Goal: Transaction & Acquisition: Purchase product/service

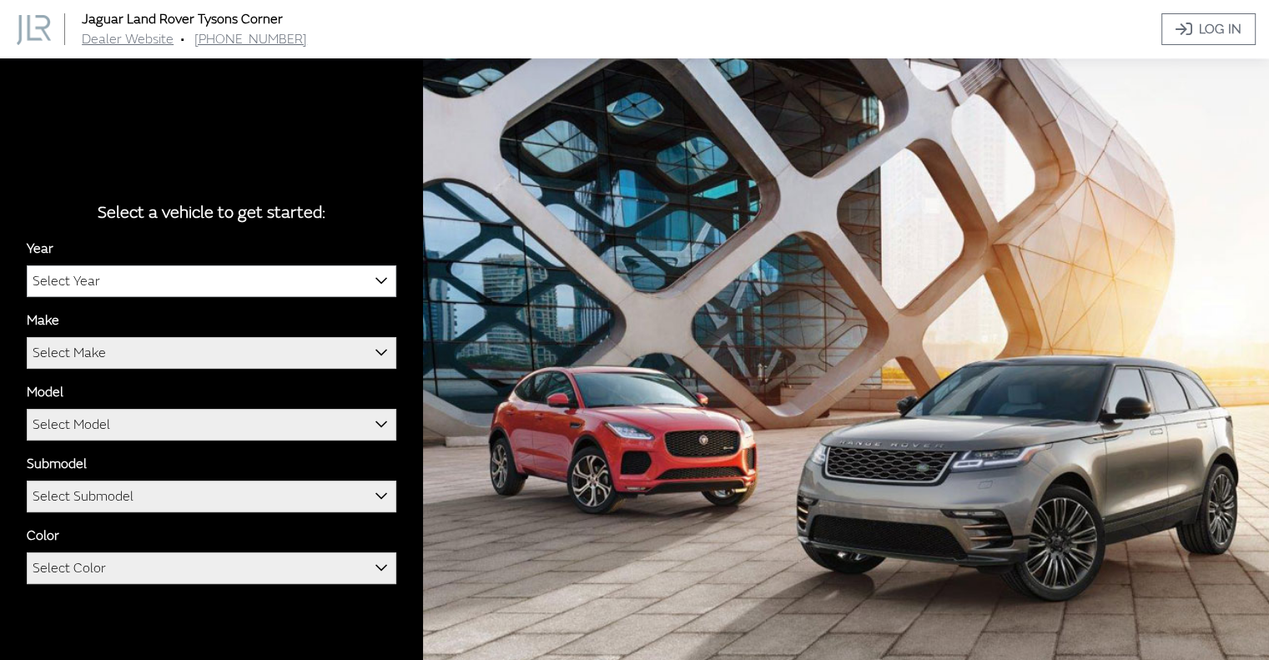
click at [77, 280] on span "Select Year" at bounding box center [67, 281] width 68 height 30
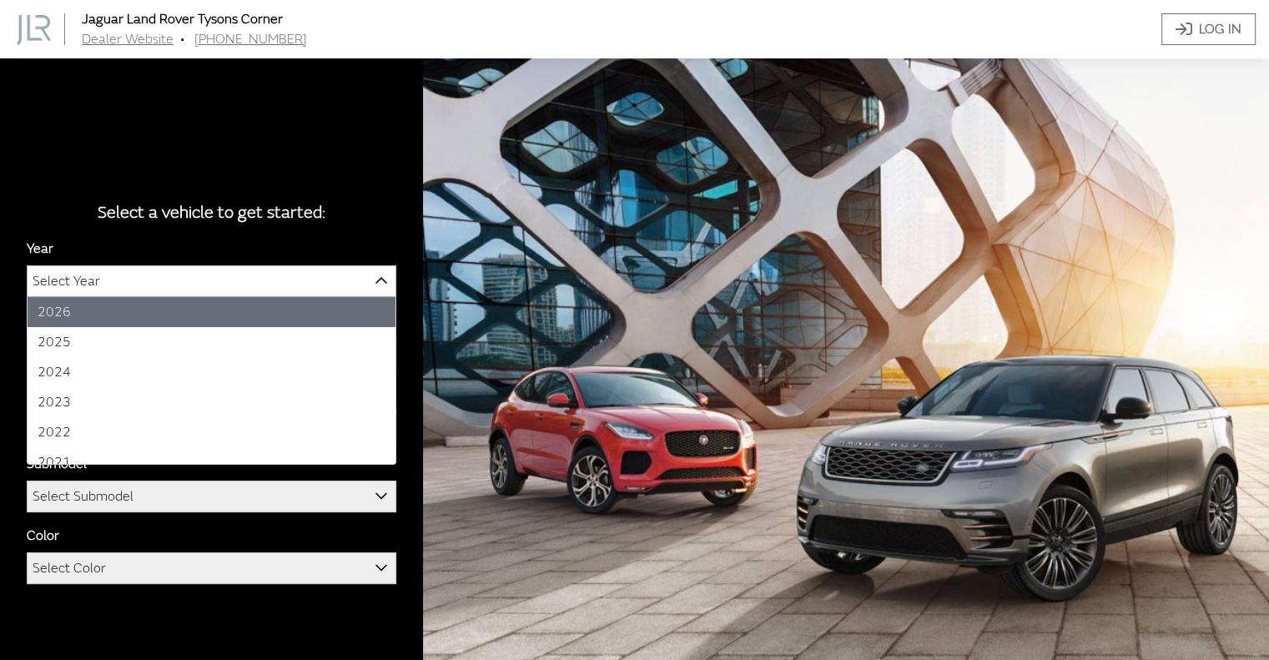
select select "43"
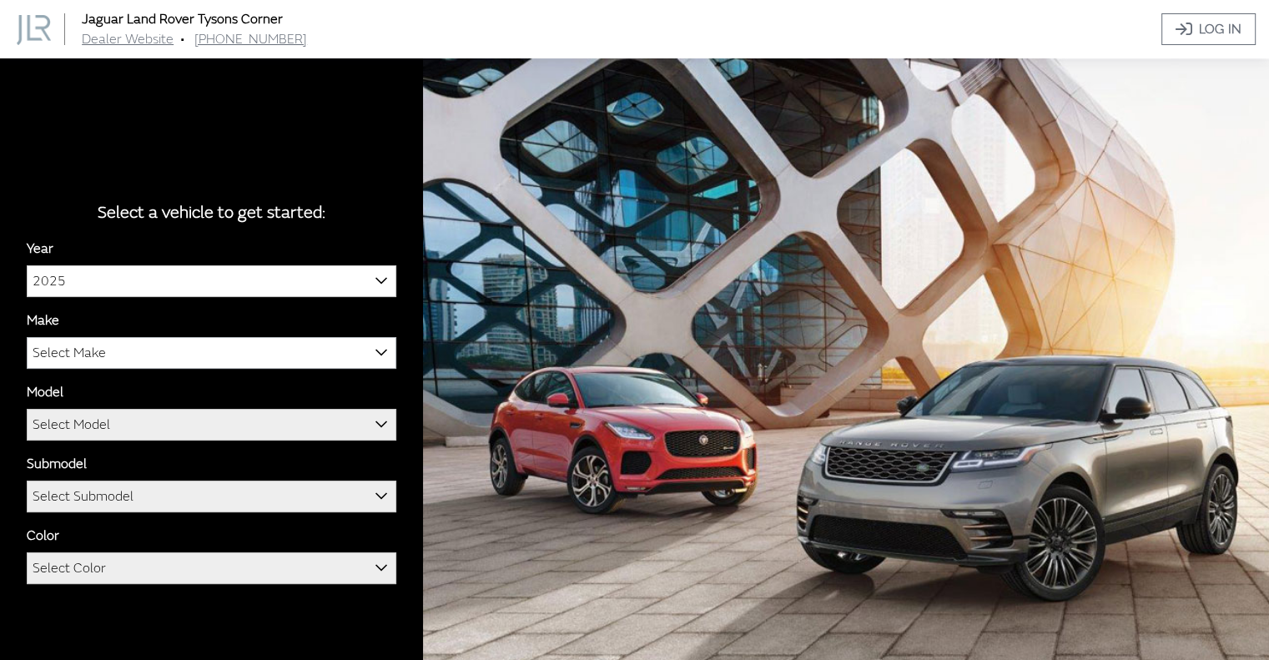
click at [63, 360] on span "Select Make" at bounding box center [69, 353] width 73 height 30
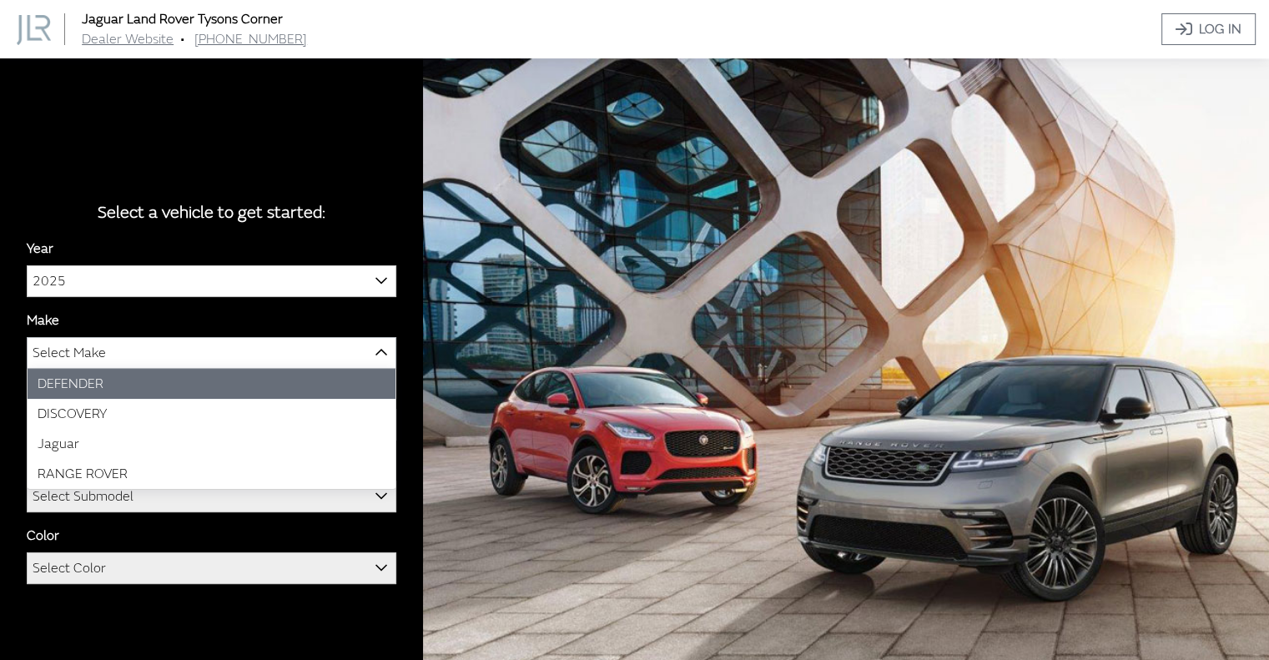
select select "66"
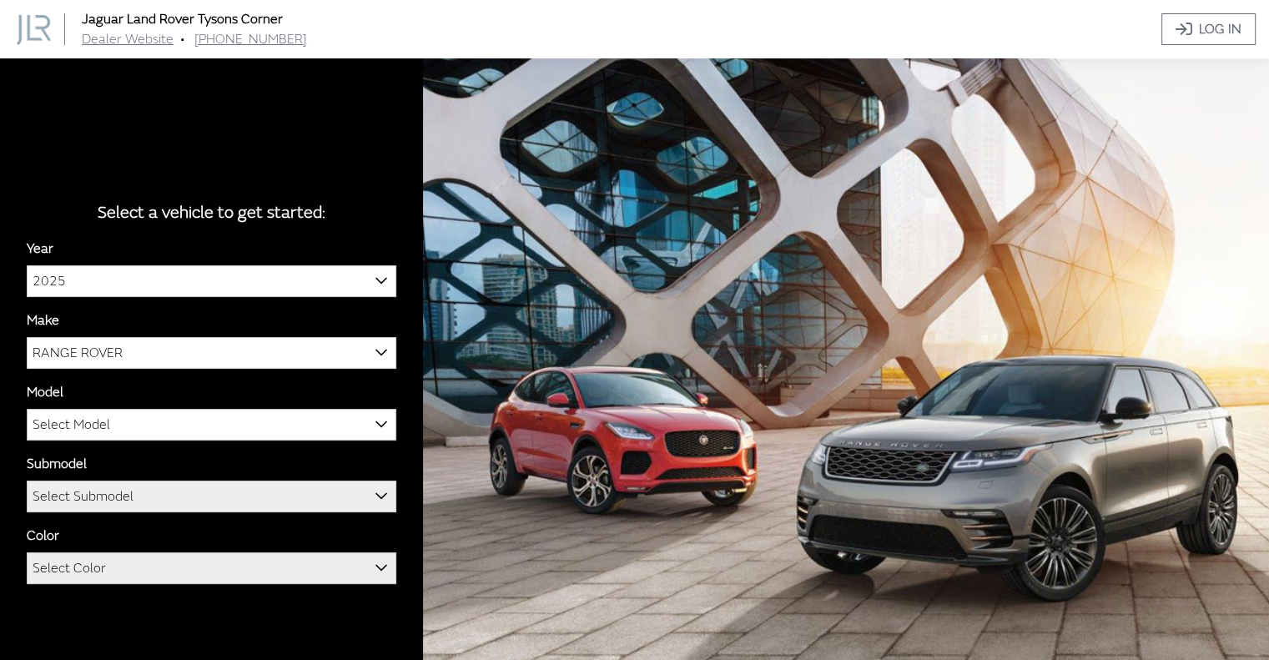
click at [56, 423] on span "Select Model" at bounding box center [72, 425] width 78 height 30
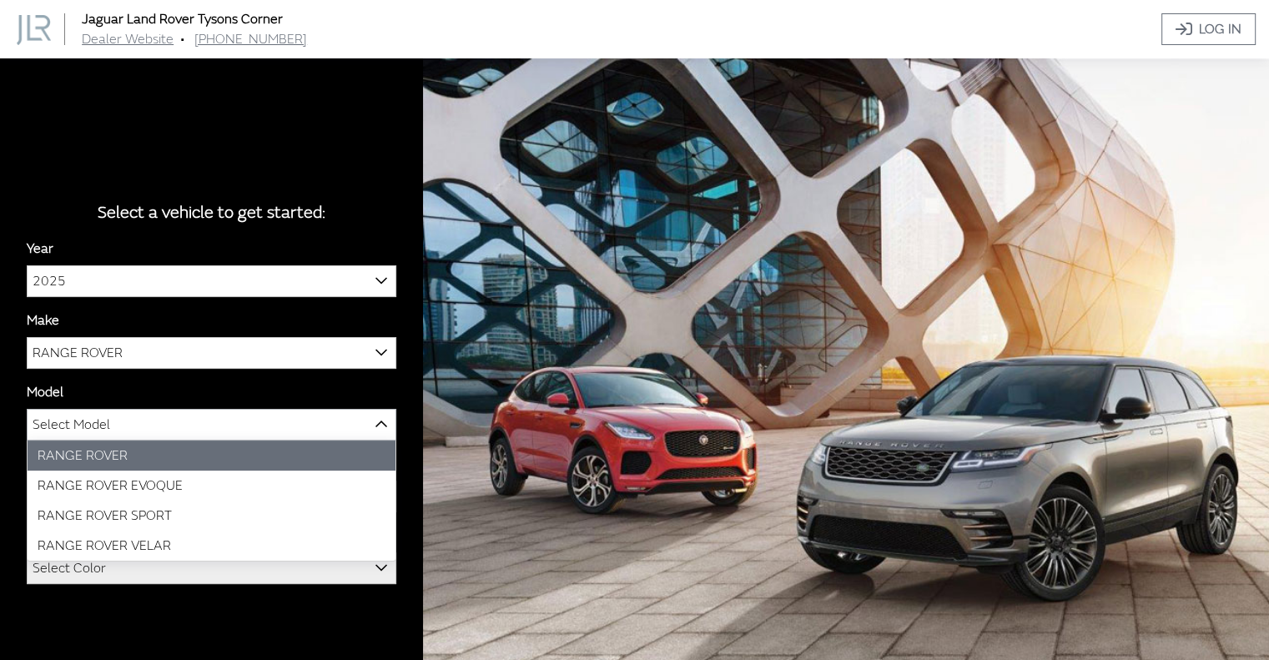
select select "1348"
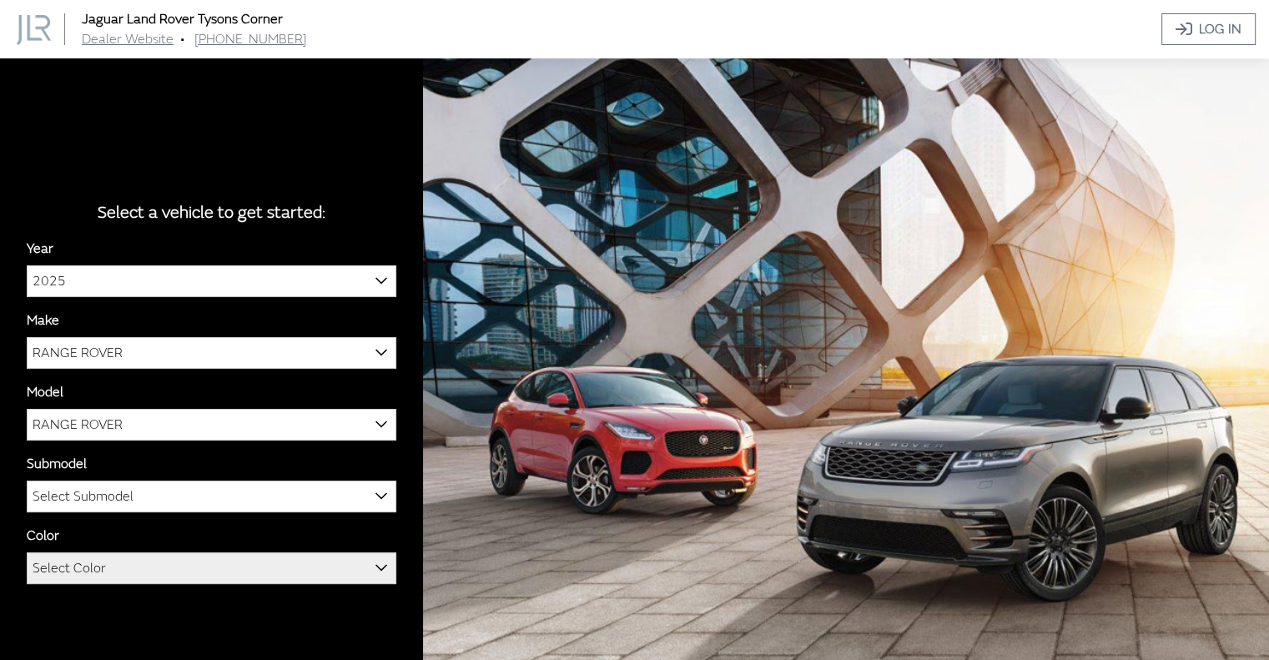
click at [56, 498] on span "Select Submodel" at bounding box center [83, 496] width 101 height 30
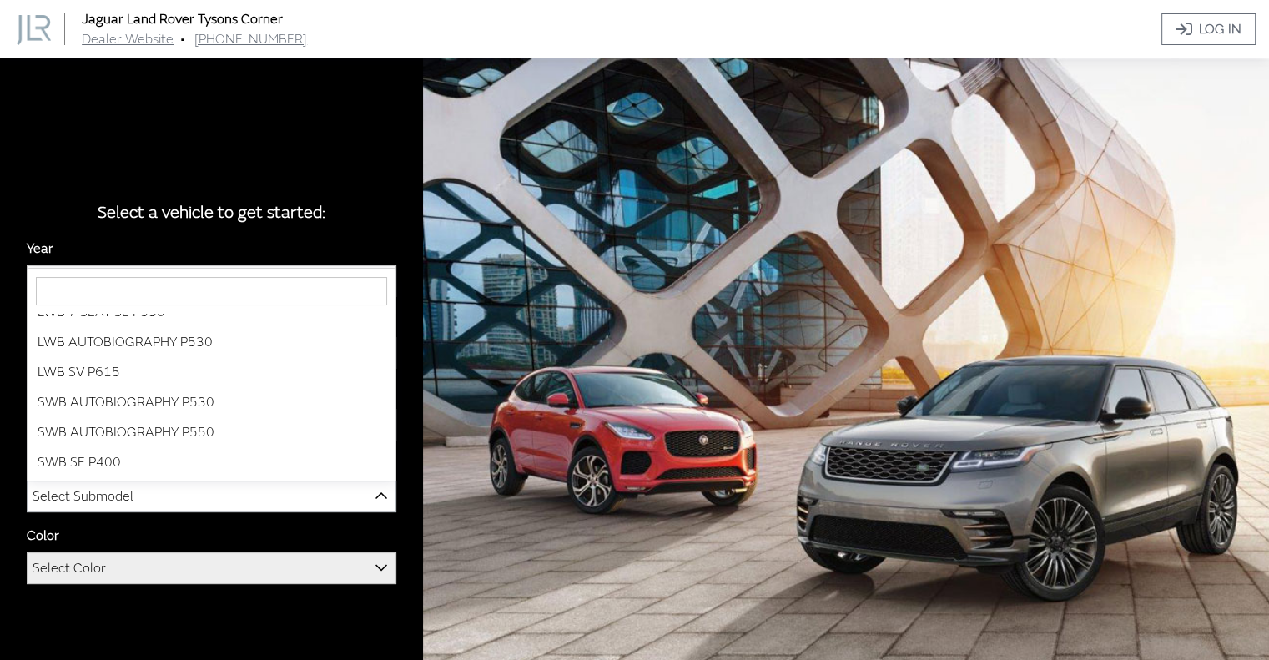
scroll to position [77, 0]
select select "3880"
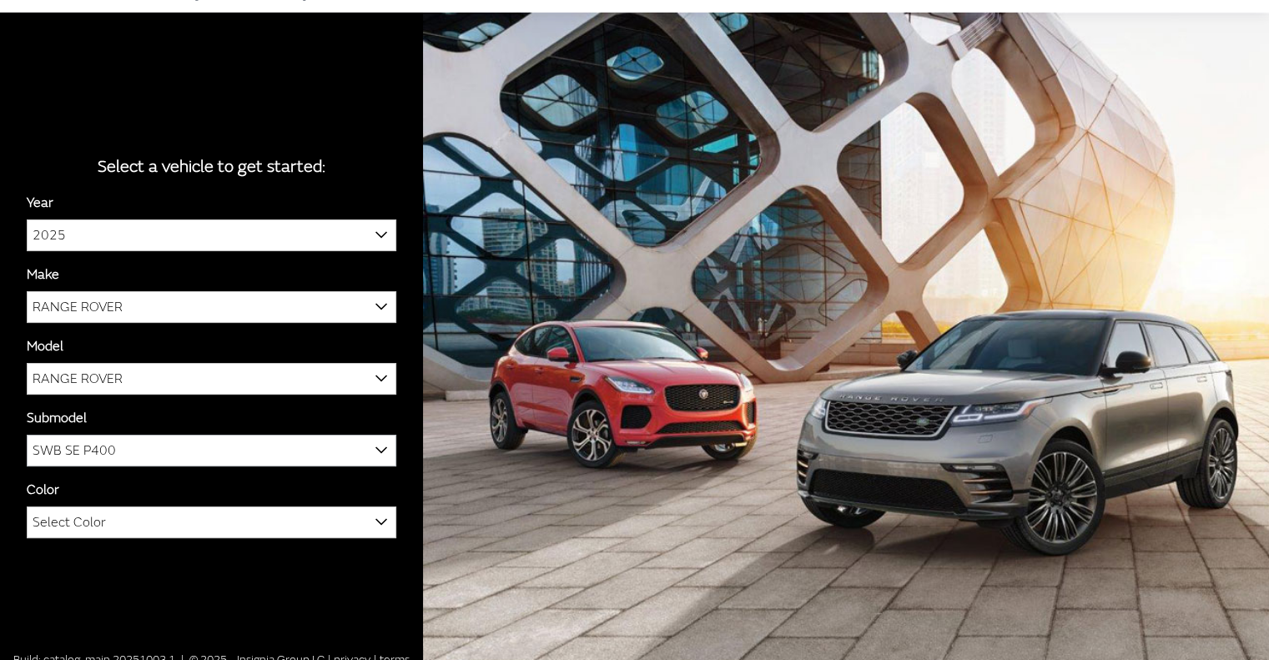
scroll to position [58, 0]
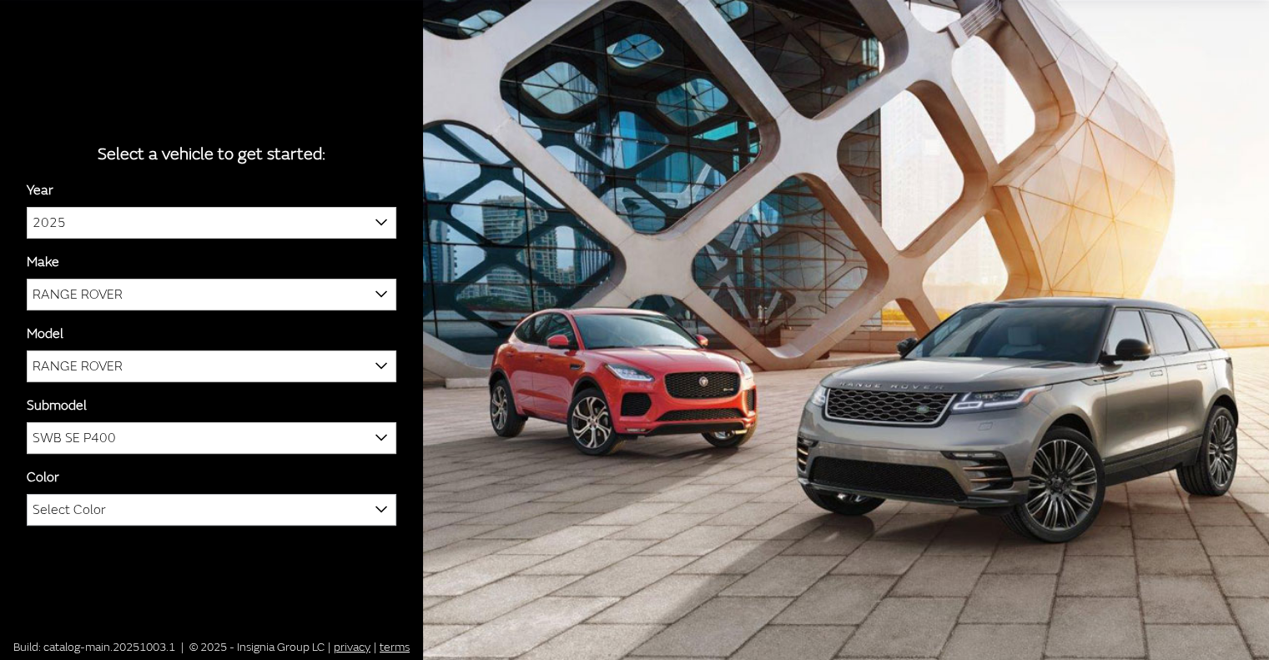
click at [69, 507] on span "Select Color" at bounding box center [69, 510] width 73 height 30
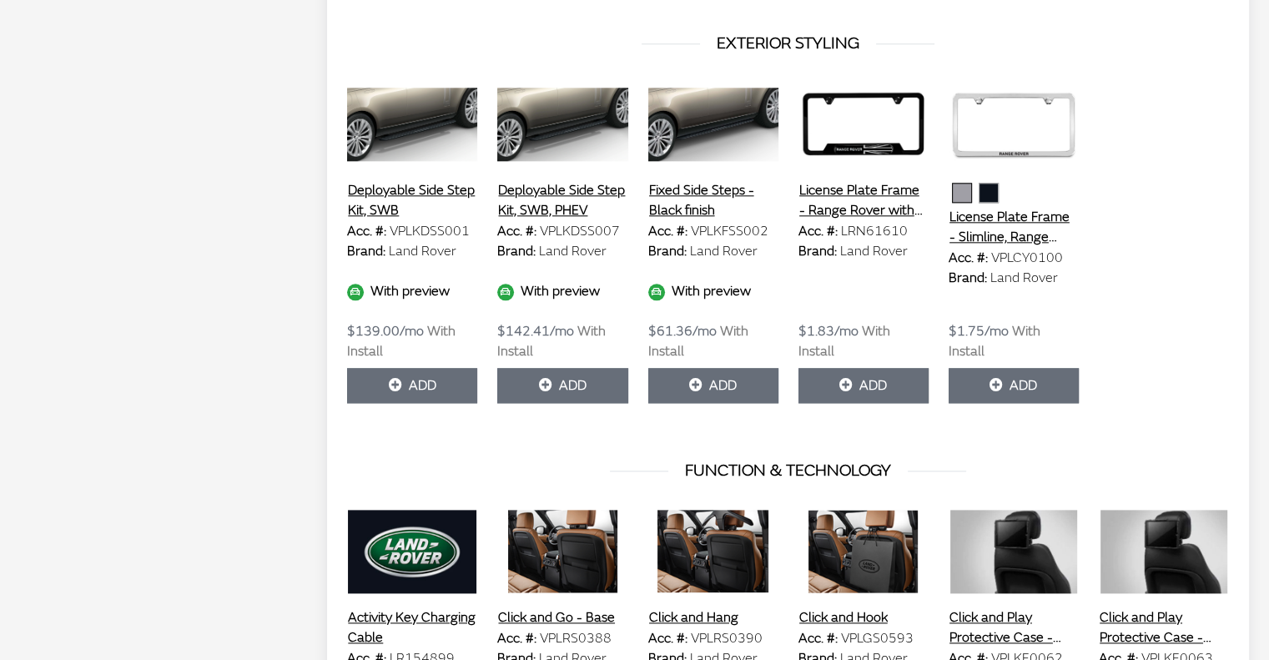
scroll to position [1925, 0]
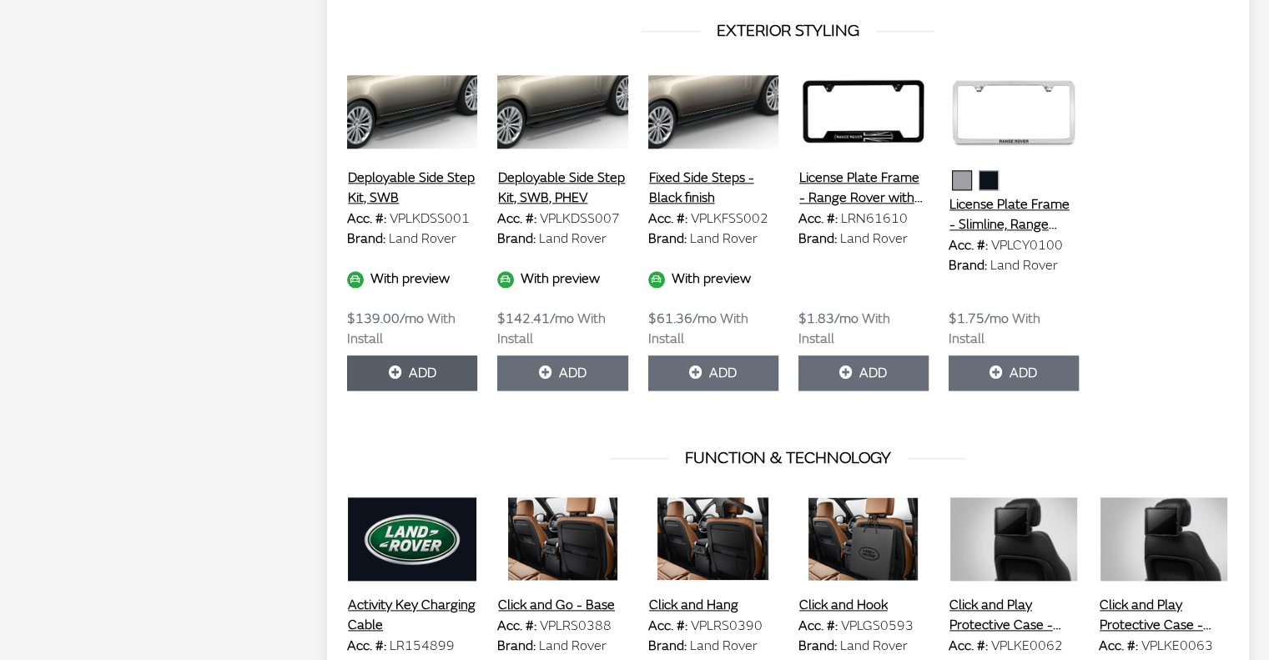
click at [421, 355] on button "Add" at bounding box center [412, 372] width 130 height 35
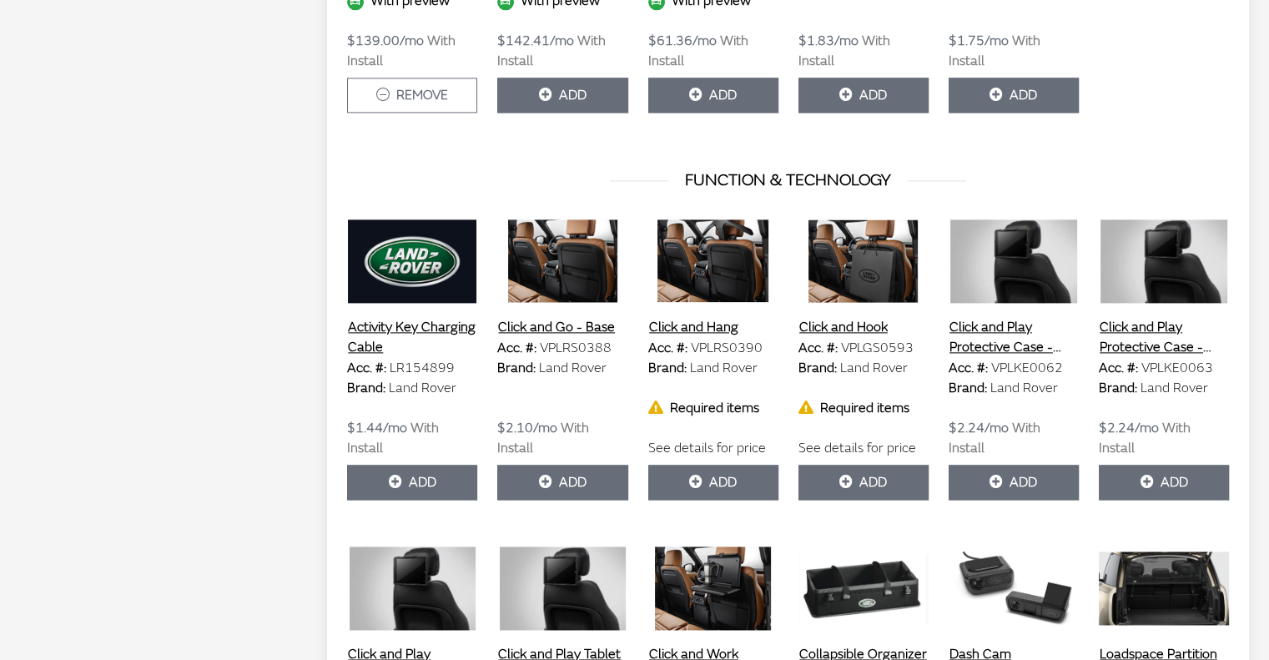
scroll to position [2201, 0]
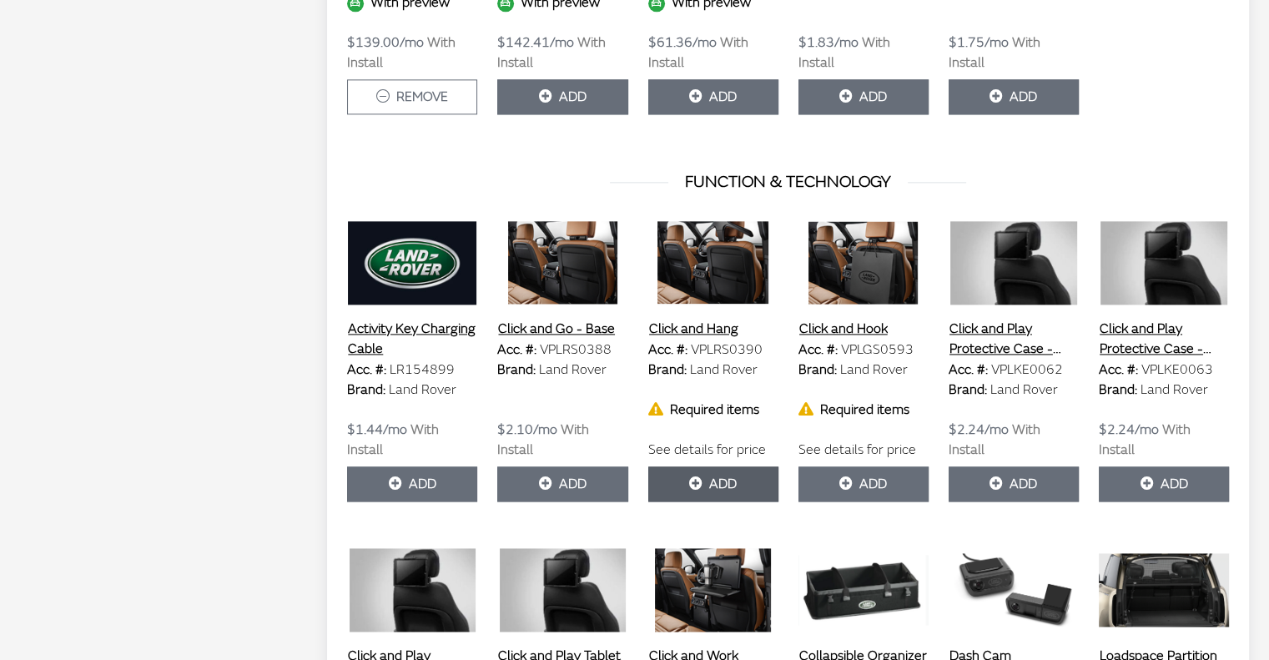
click at [701, 477] on icon "button" at bounding box center [695, 483] width 13 height 13
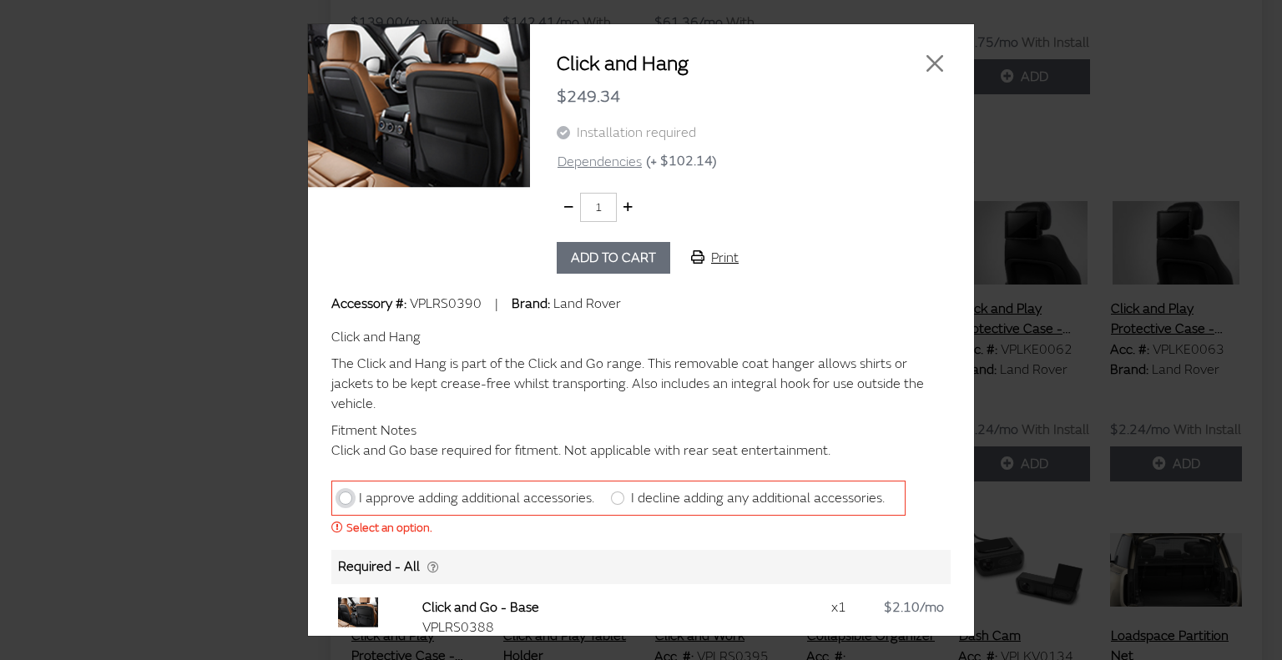
click at [347, 492] on input "I approve adding additional accessories." at bounding box center [345, 498] width 13 height 13
radio input "true"
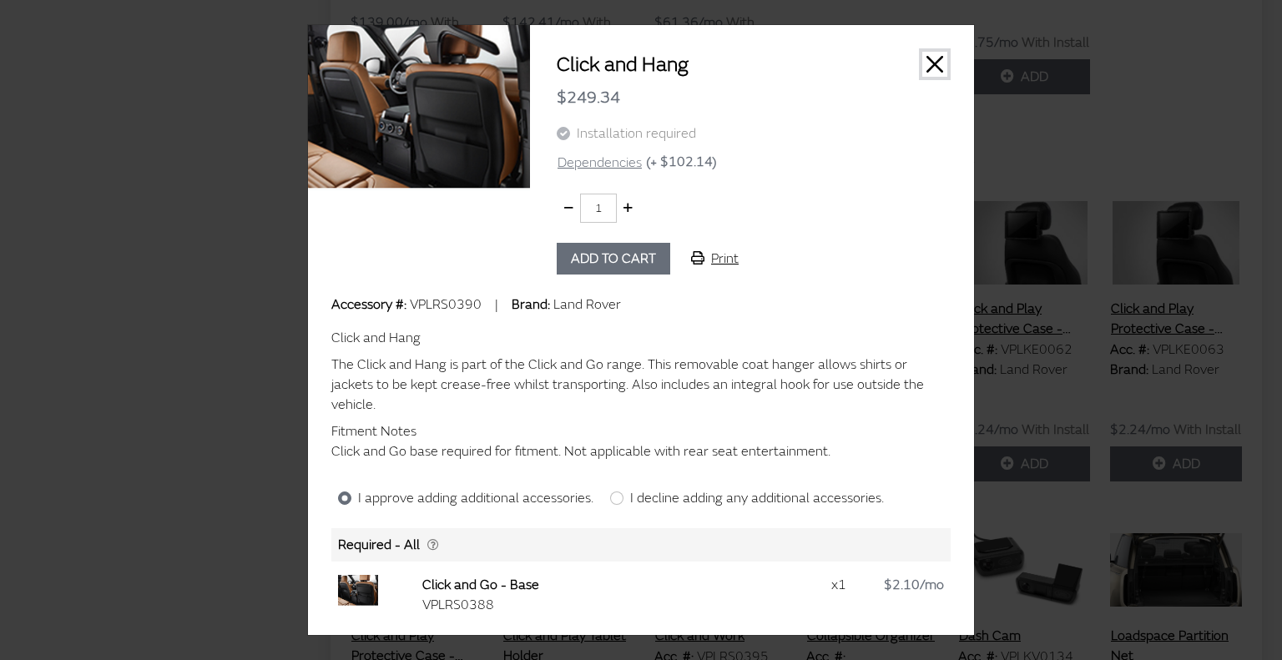
click at [938, 77] on button "Close" at bounding box center [934, 64] width 25 height 25
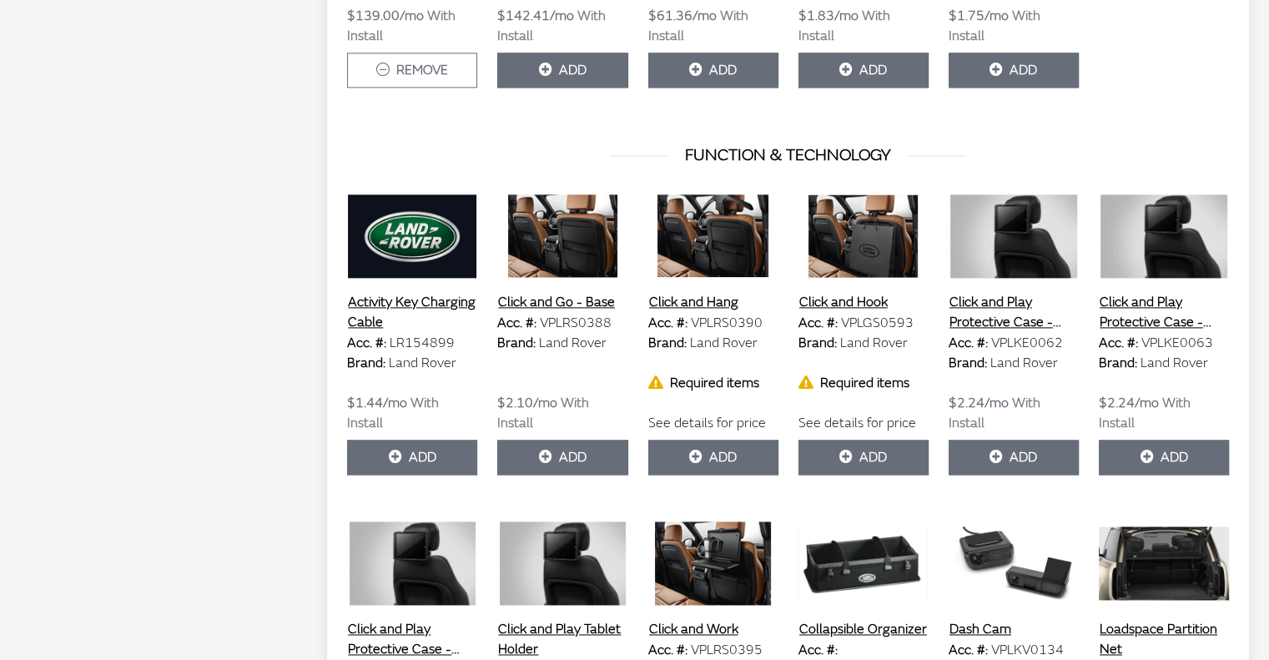
scroll to position [2243, 0]
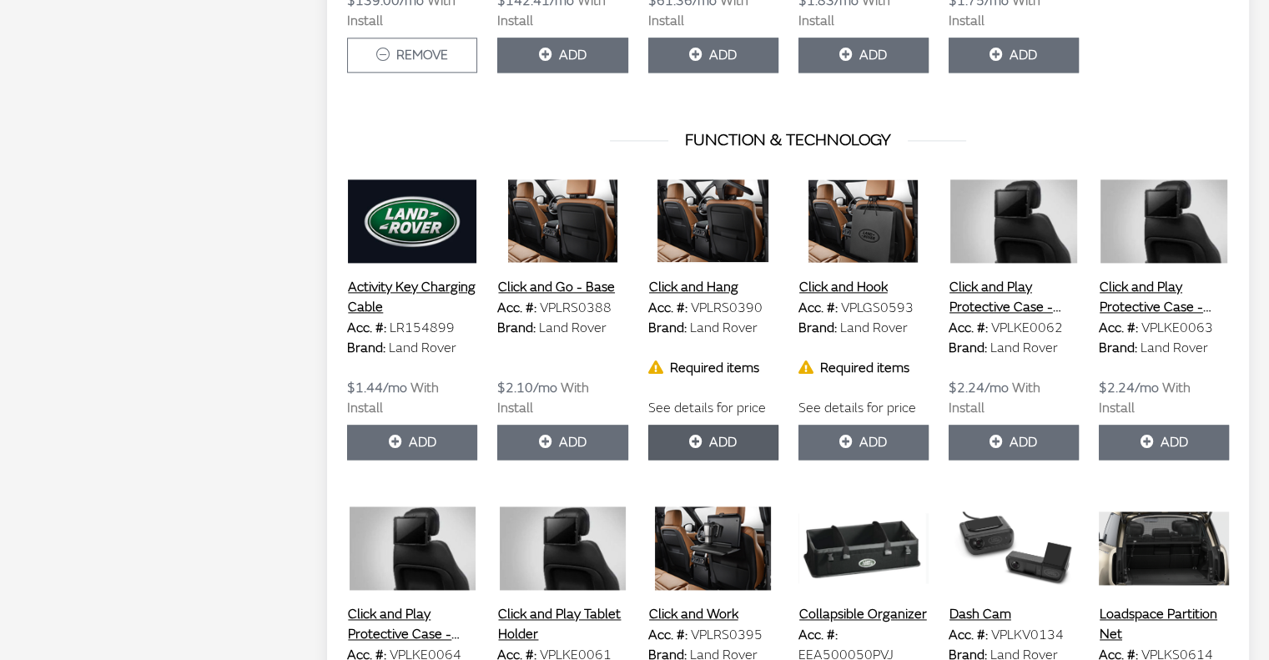
click at [708, 427] on button "Add" at bounding box center [713, 442] width 130 height 35
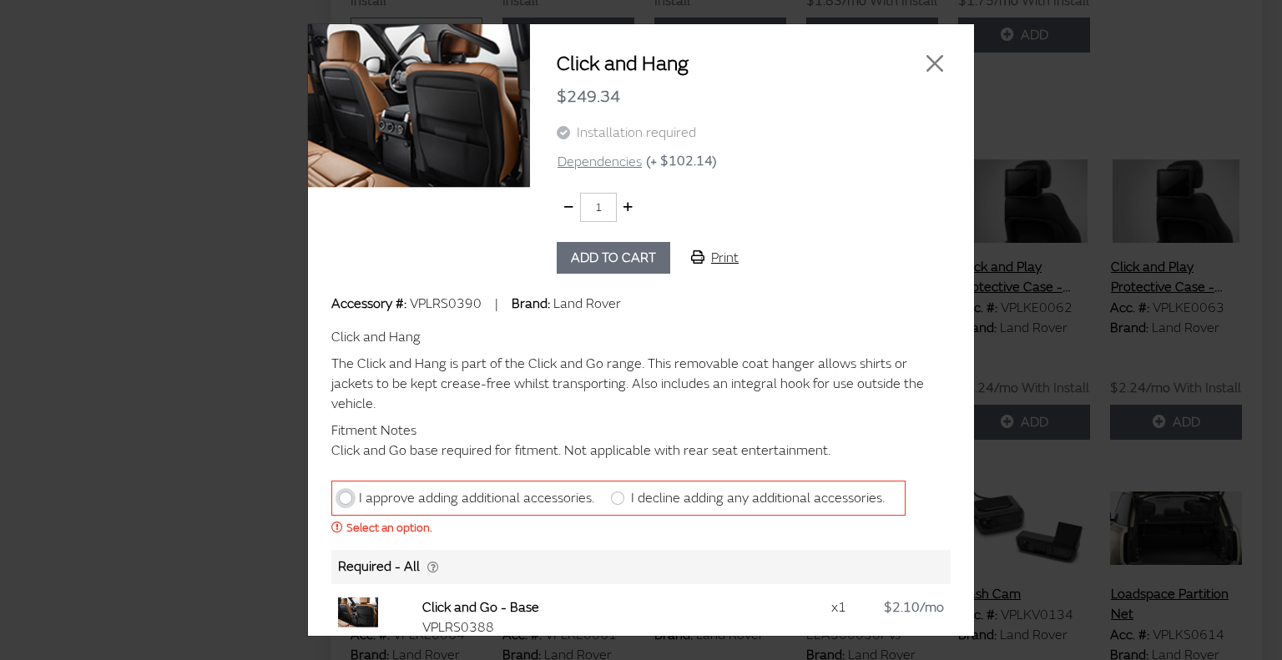
click at [345, 492] on input "I approve adding additional accessories." at bounding box center [345, 498] width 13 height 13
radio input "true"
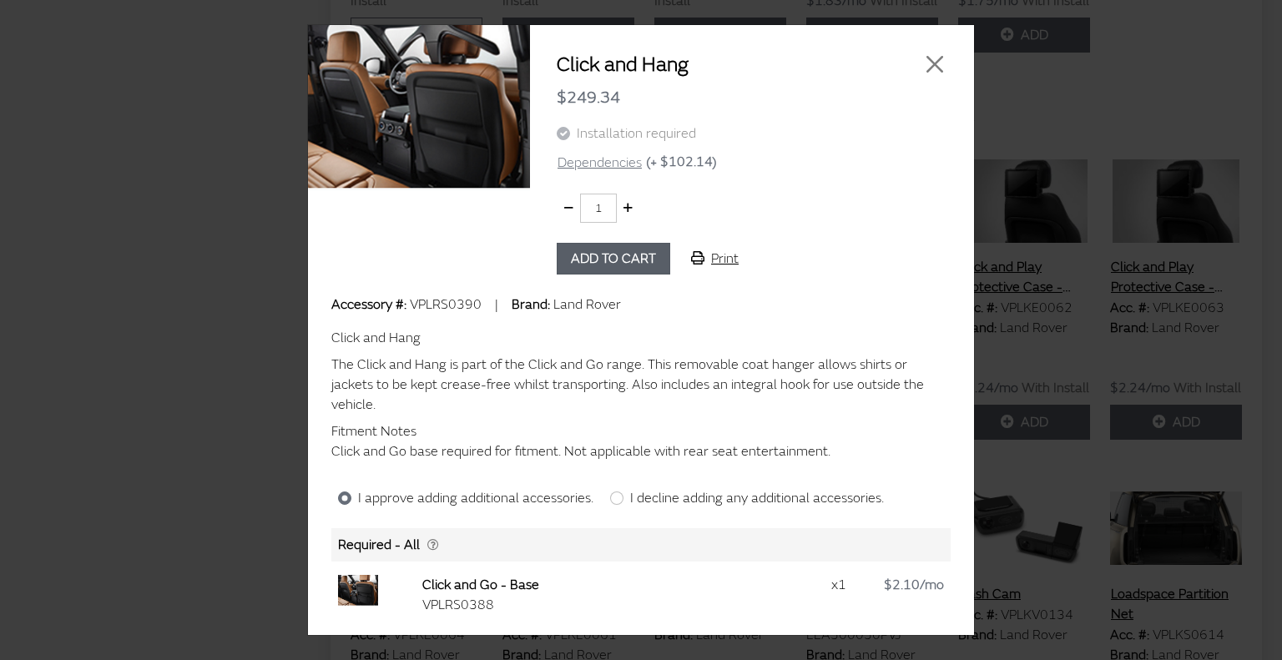
click at [610, 263] on button "Add to cart" at bounding box center [613, 259] width 113 height 32
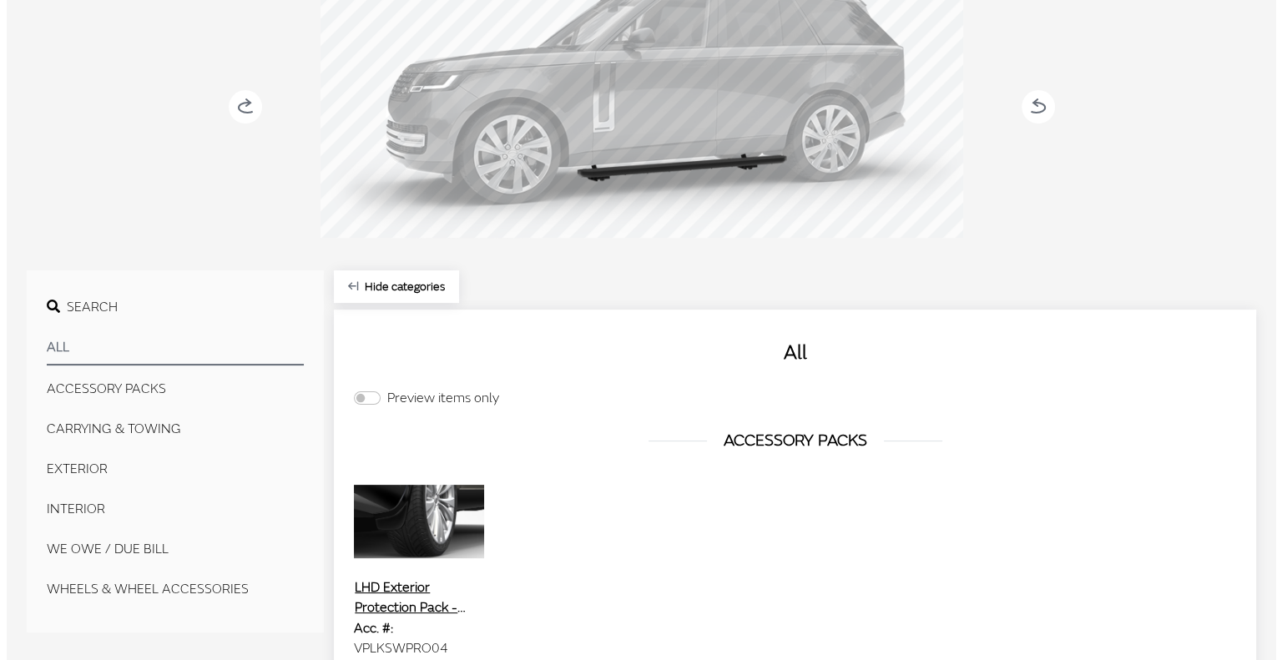
scroll to position [0, 0]
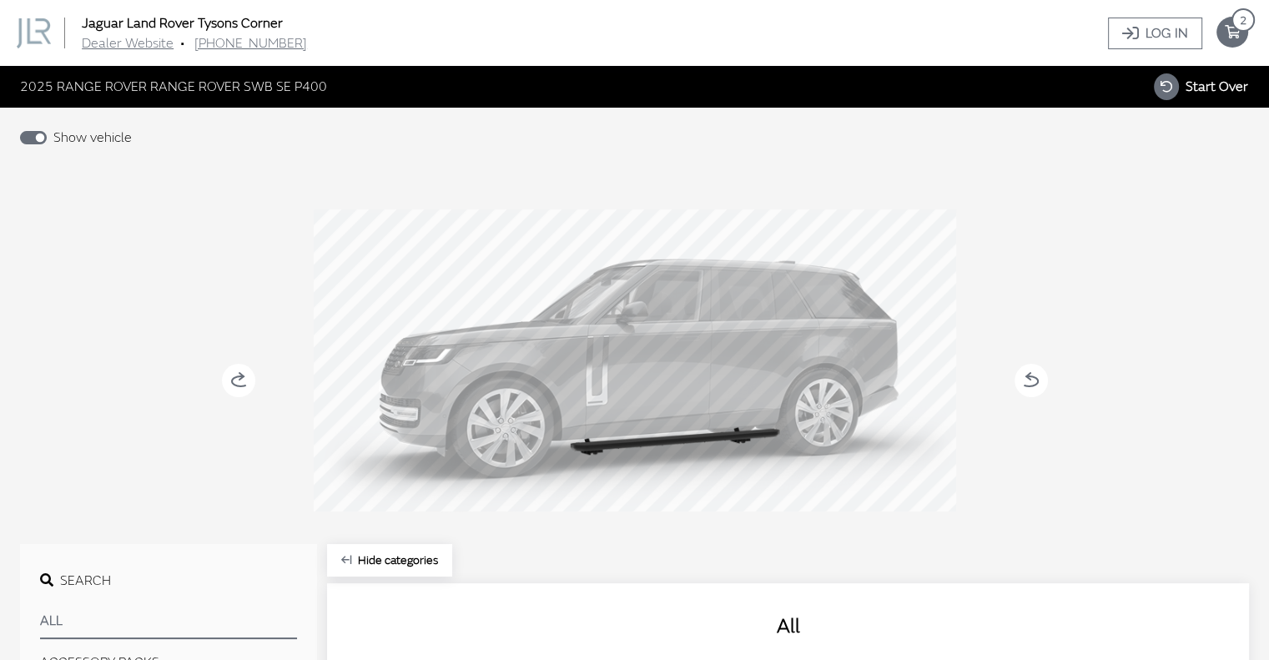
click at [1235, 32] on icon "your cart" at bounding box center [1233, 32] width 32 height 13
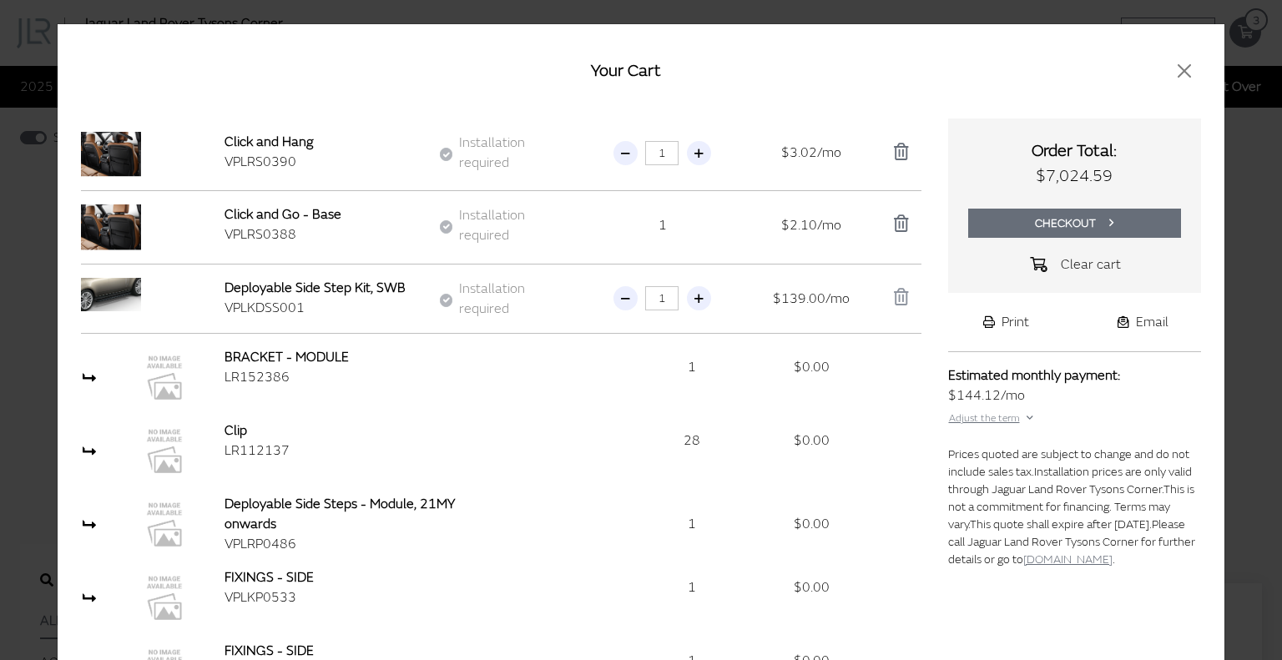
click at [894, 293] on icon "button" at bounding box center [901, 297] width 15 height 17
